Goal: Information Seeking & Learning: Learn about a topic

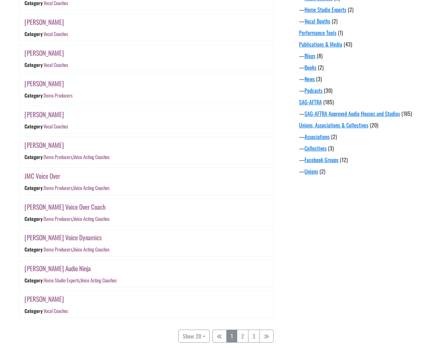
scroll to position [578, 0]
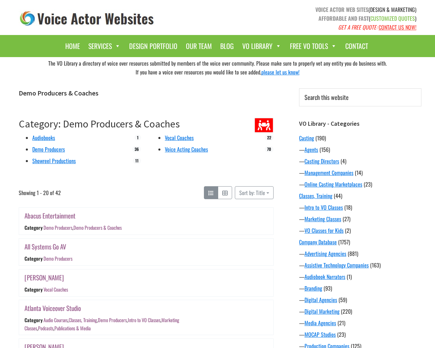
scroll to position [578, 0]
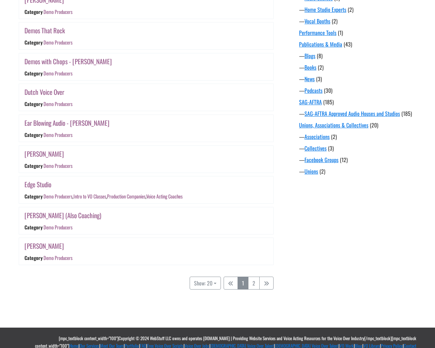
scroll to position [525, 0]
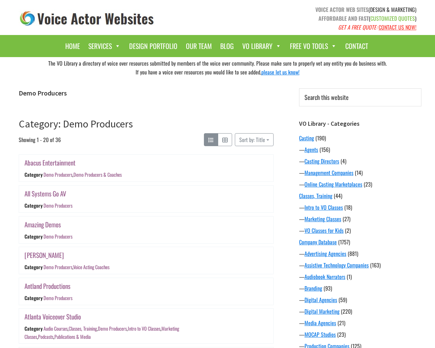
scroll to position [525, 0]
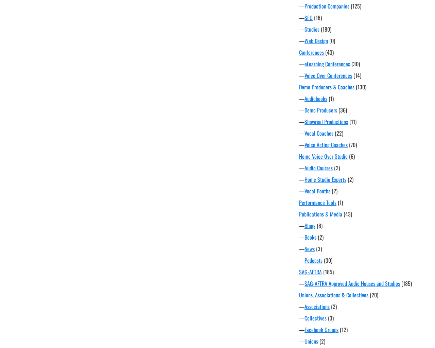
scroll to position [382, 0]
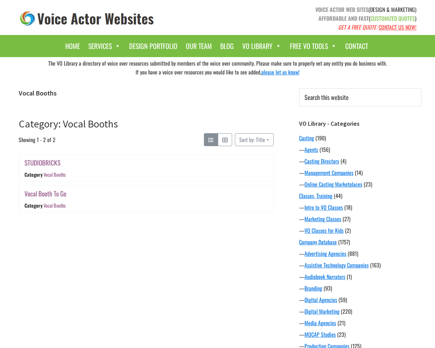
scroll to position [382, 0]
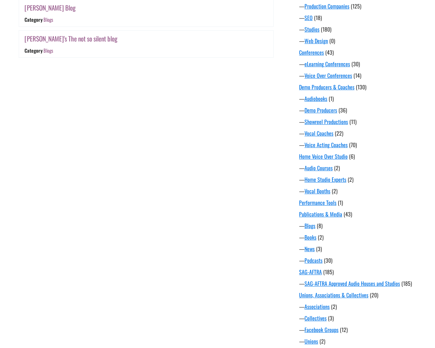
scroll to position [382, 0]
